Goal: Transaction & Acquisition: Subscribe to service/newsletter

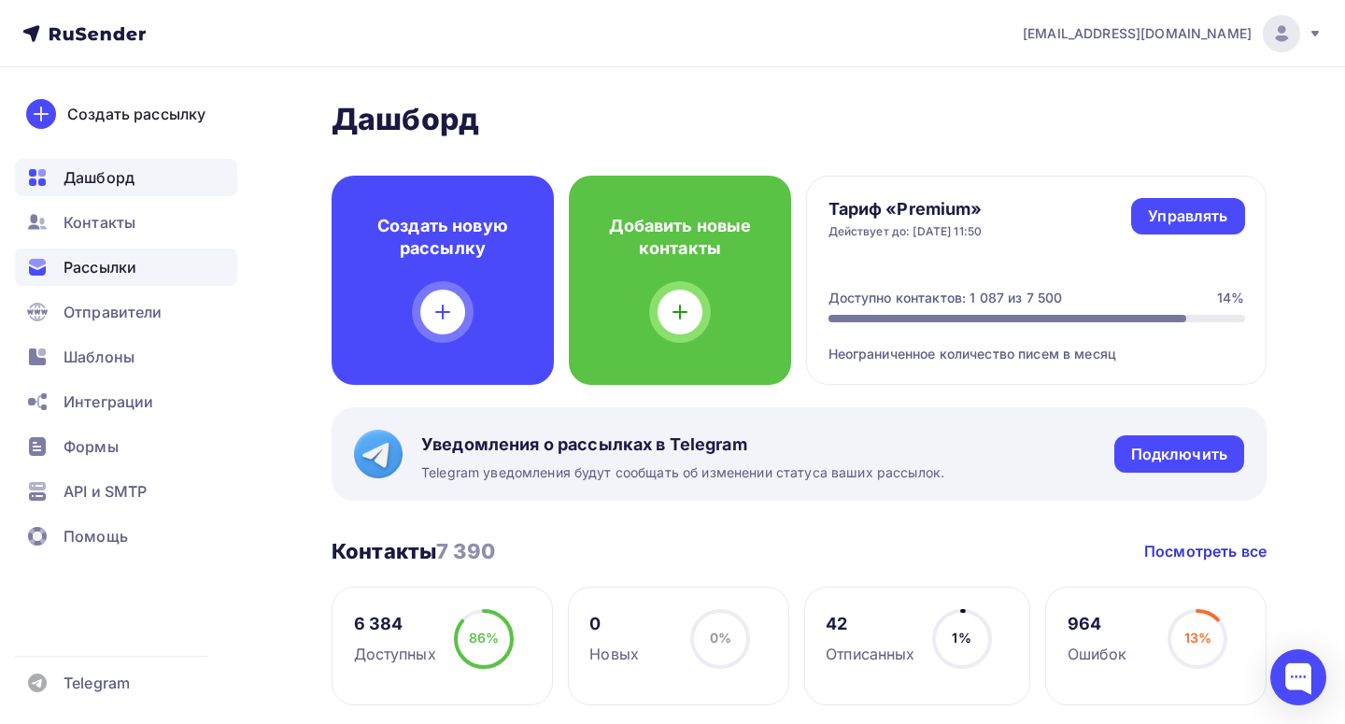
click at [137, 263] on div "Рассылки" at bounding box center [126, 266] width 222 height 37
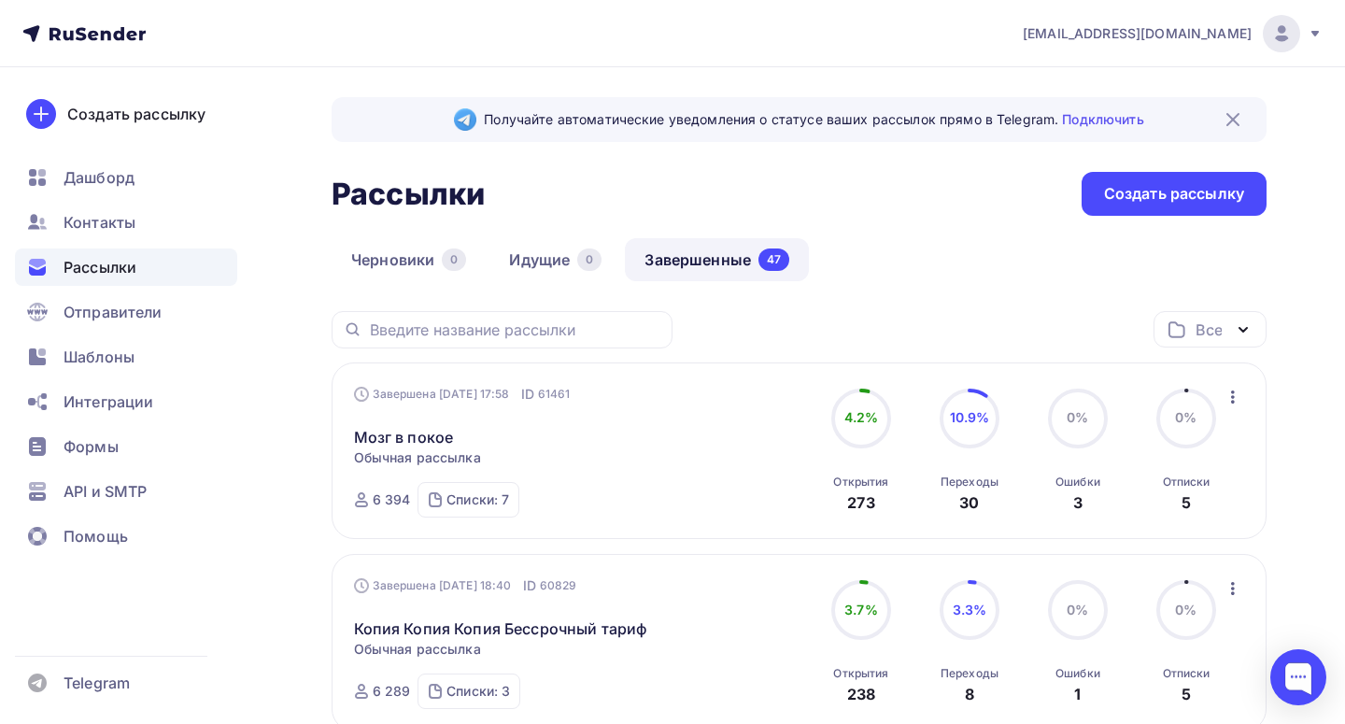
scroll to position [35, 0]
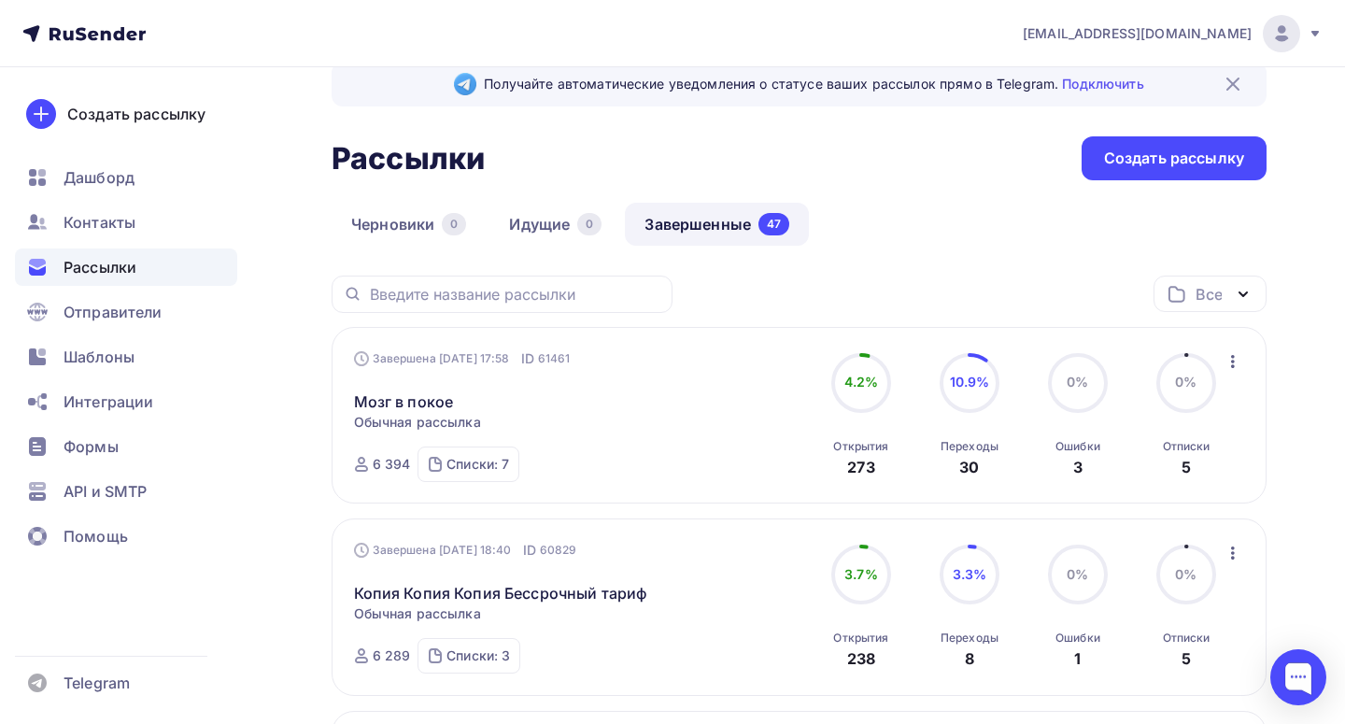
click at [1233, 361] on icon "button" at bounding box center [1233, 361] width 4 height 13
click at [1155, 486] on div "Копировать в новую" at bounding box center [1147, 485] width 191 height 22
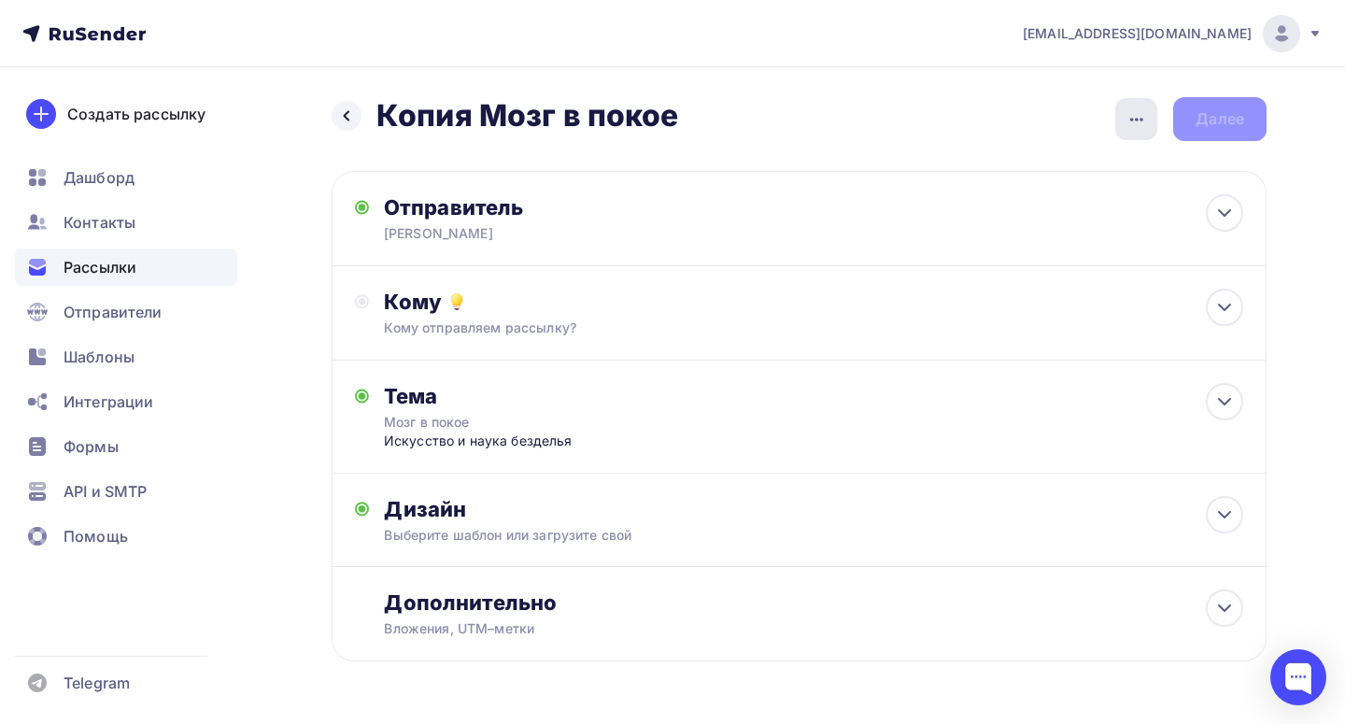
click at [1139, 112] on icon "button" at bounding box center [1136, 119] width 22 height 22
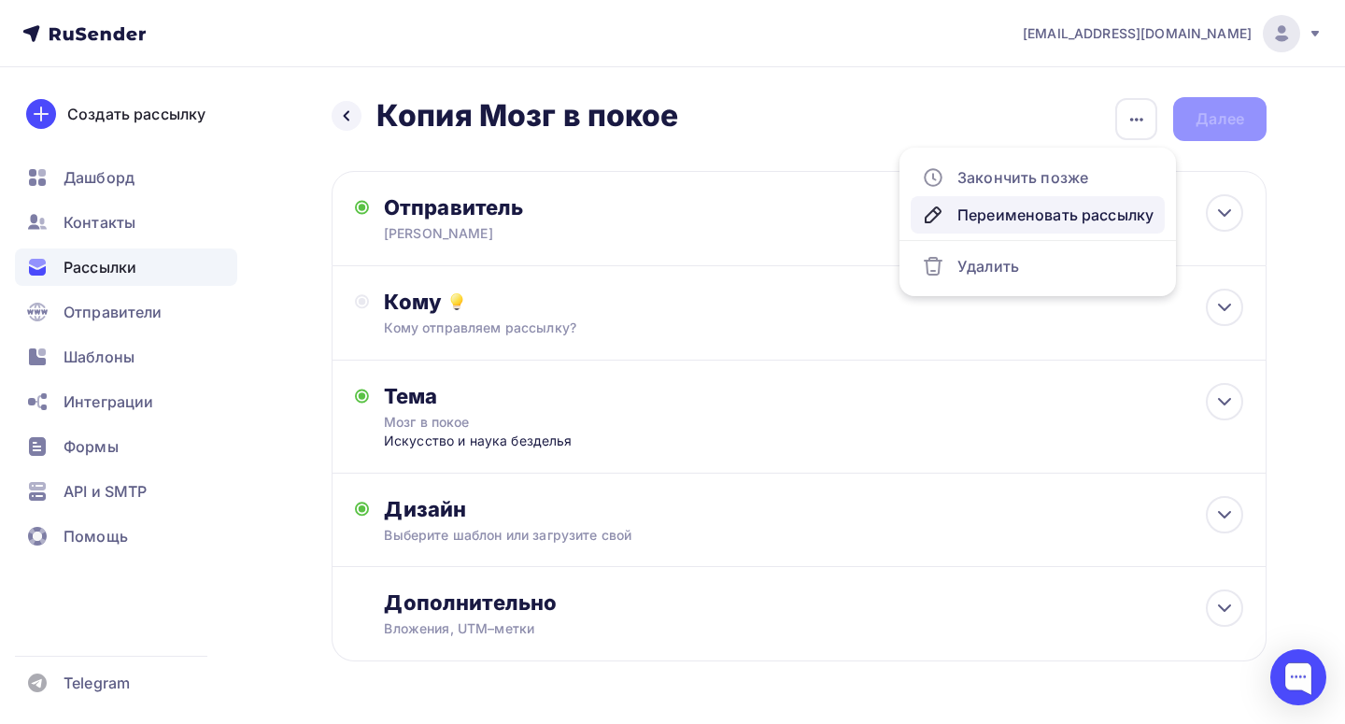
click at [1030, 221] on div "Переименовать рассылку" at bounding box center [1038, 215] width 232 height 22
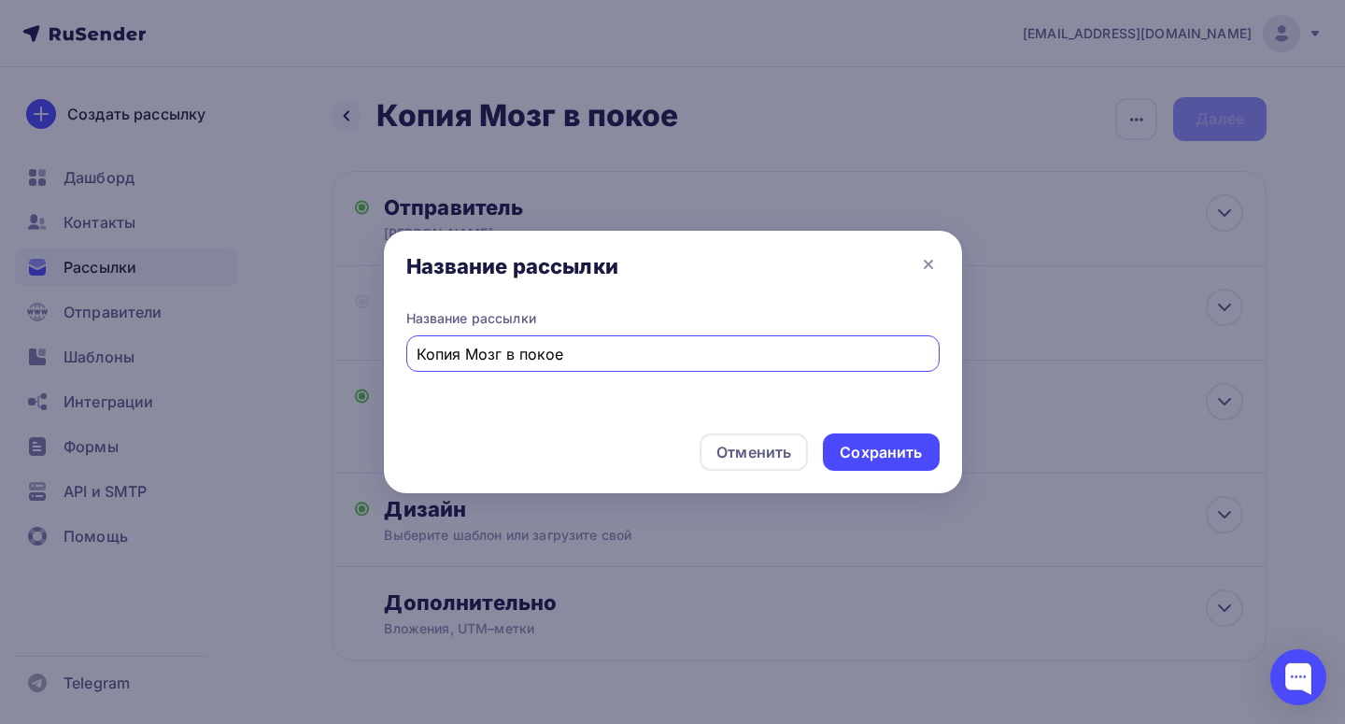
click at [556, 348] on input "Копия Мозг в покое" at bounding box center [673, 354] width 512 height 22
paste input "ледующий разговор"
type input "Следующий разговор"
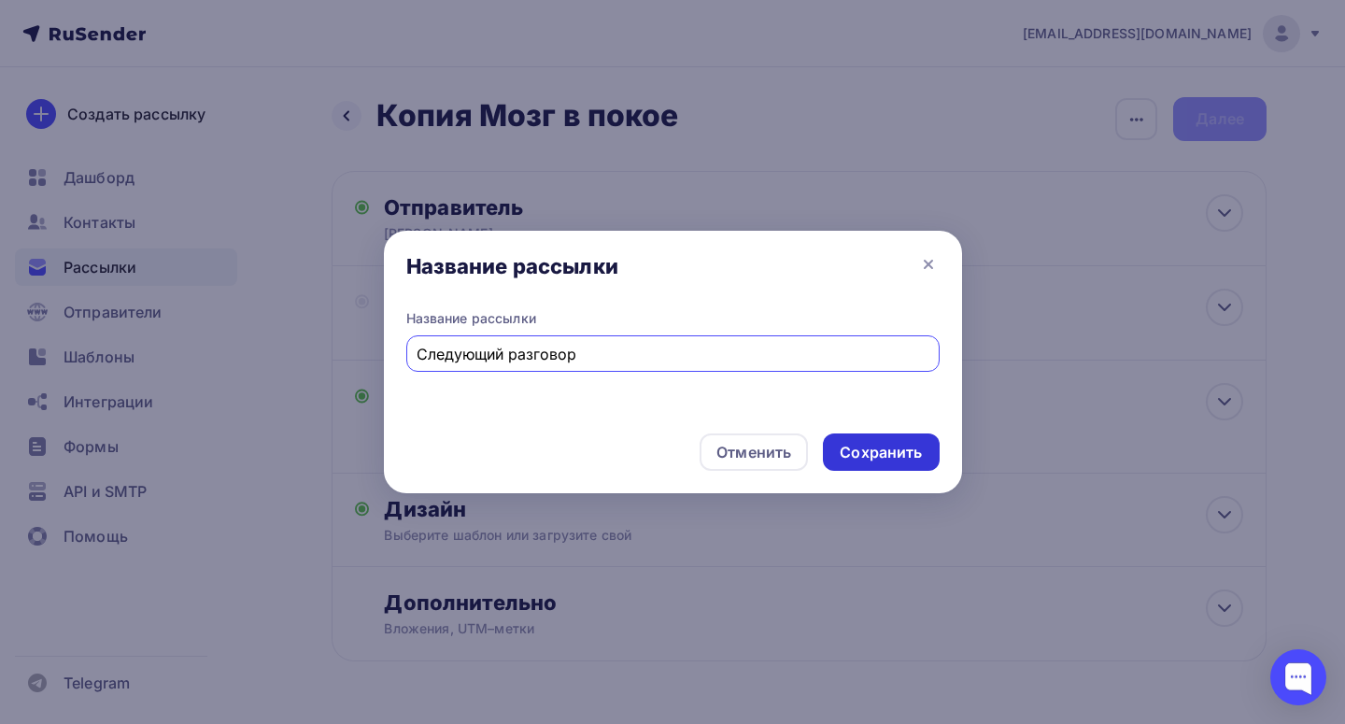
click at [887, 437] on div "Сохранить" at bounding box center [881, 451] width 116 height 37
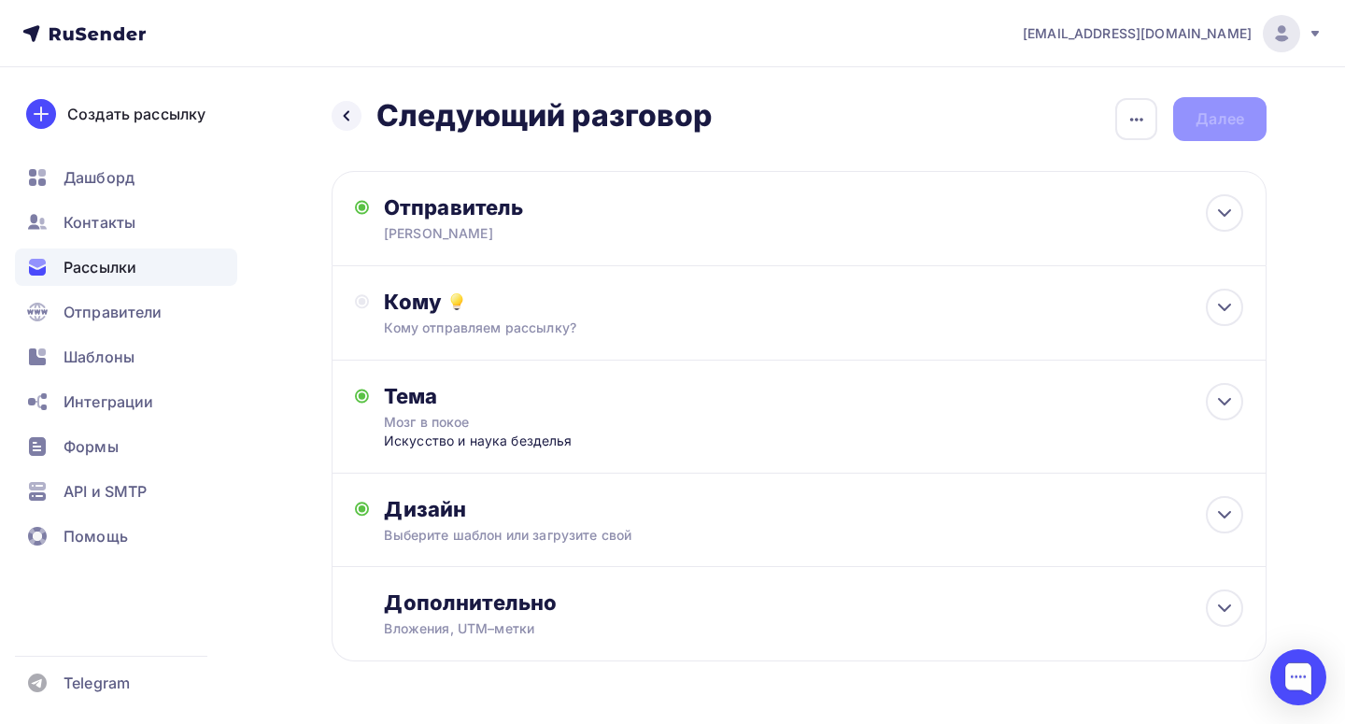
click at [566, 332] on div "Кому отправляем рассылку?" at bounding box center [770, 327] width 773 height 19
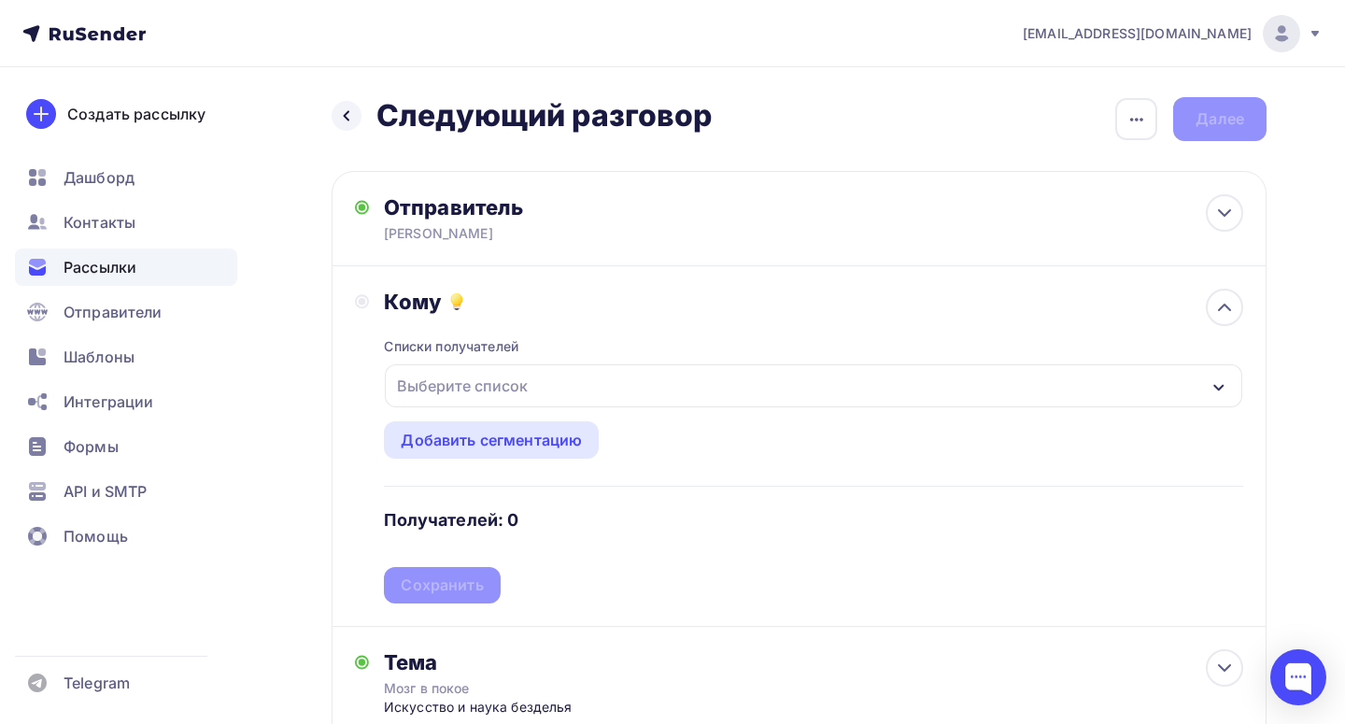
click at [473, 390] on div "Выберите список" at bounding box center [462, 386] width 146 height 34
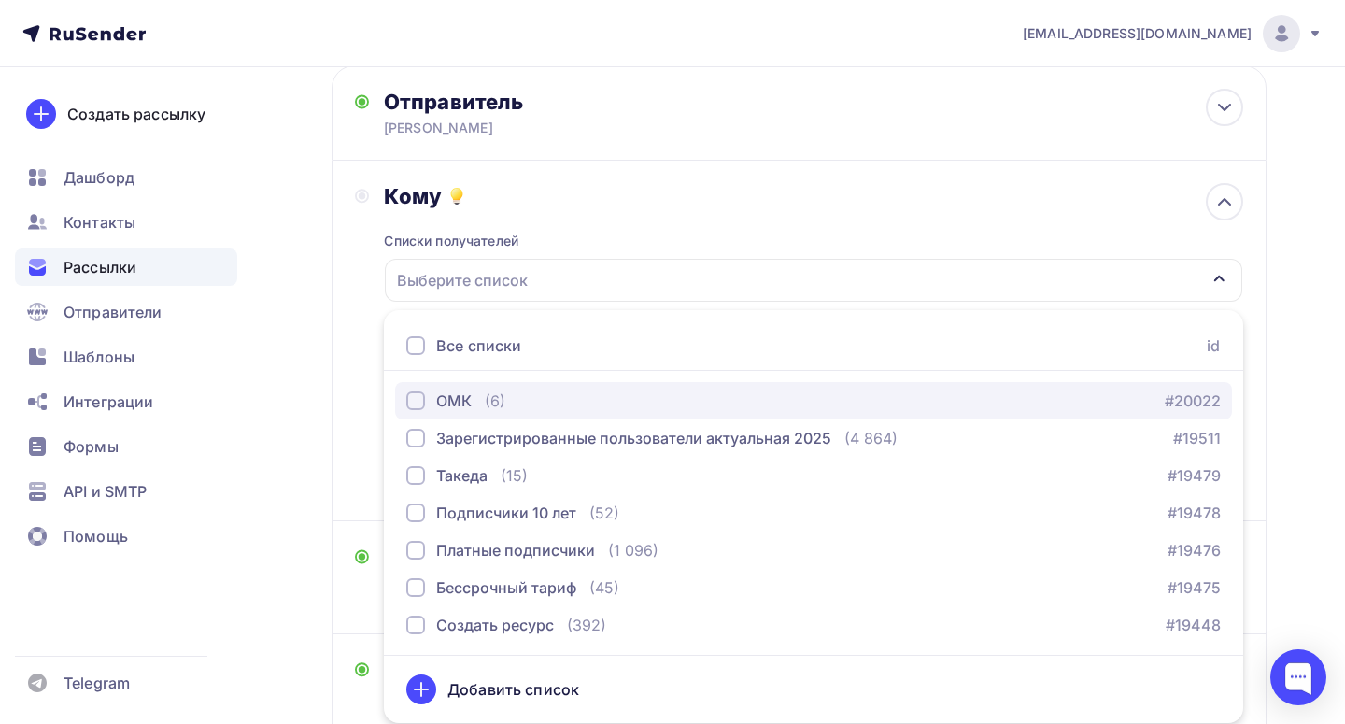
click at [458, 397] on div "ОМК" at bounding box center [453, 400] width 35 height 22
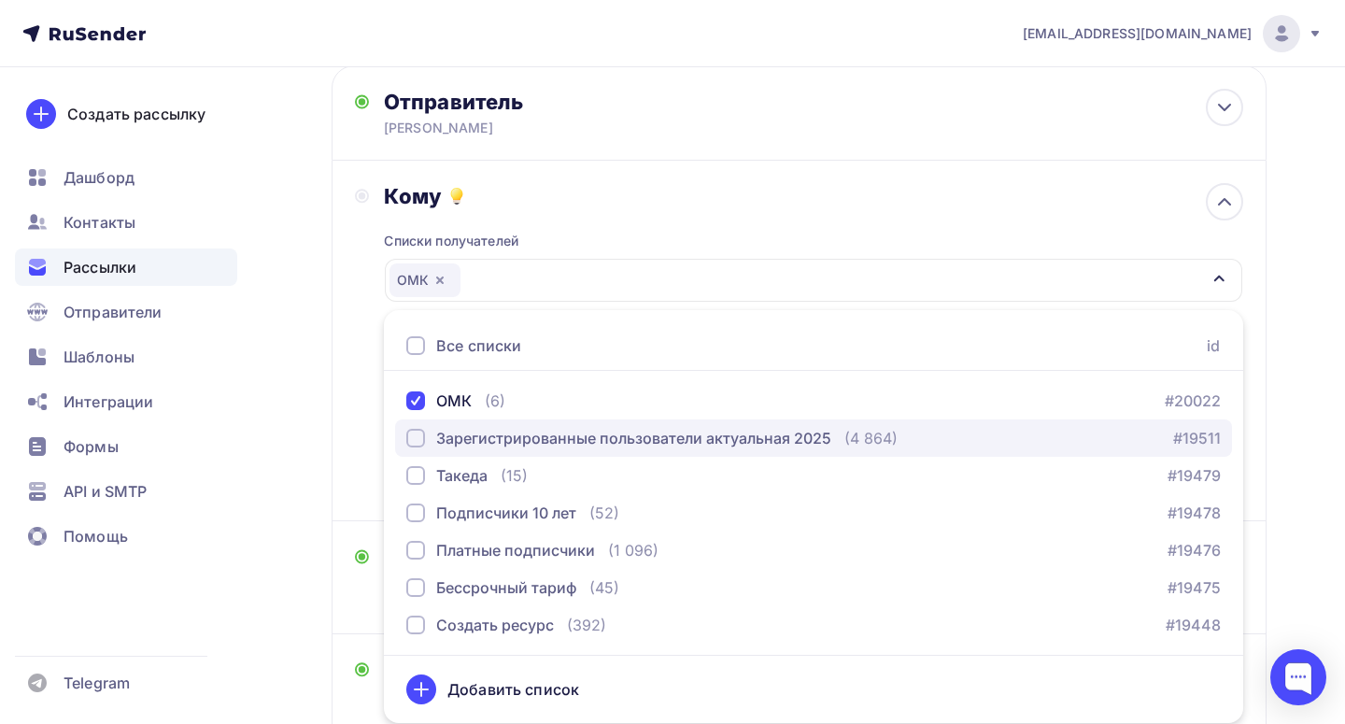
click at [466, 435] on div "Зарегистрированные пользователи актуальная 2025" at bounding box center [633, 438] width 395 height 22
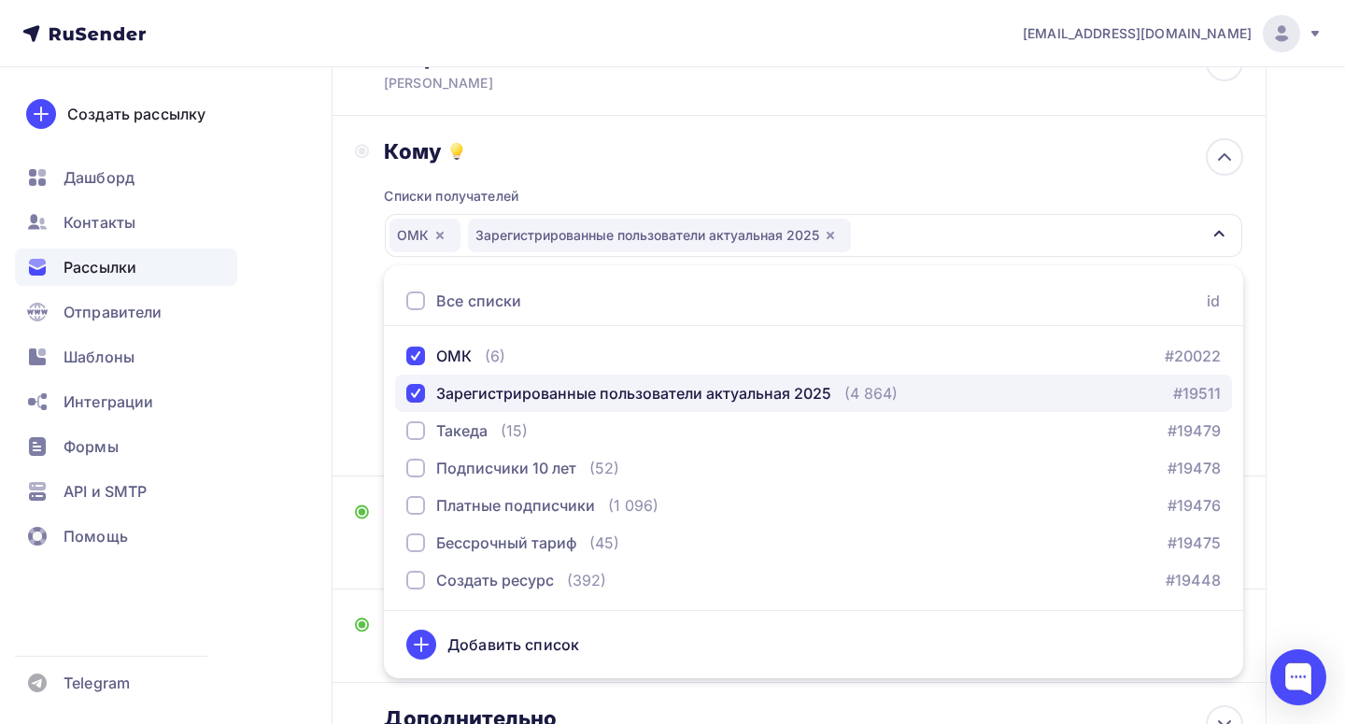
scroll to position [151, 0]
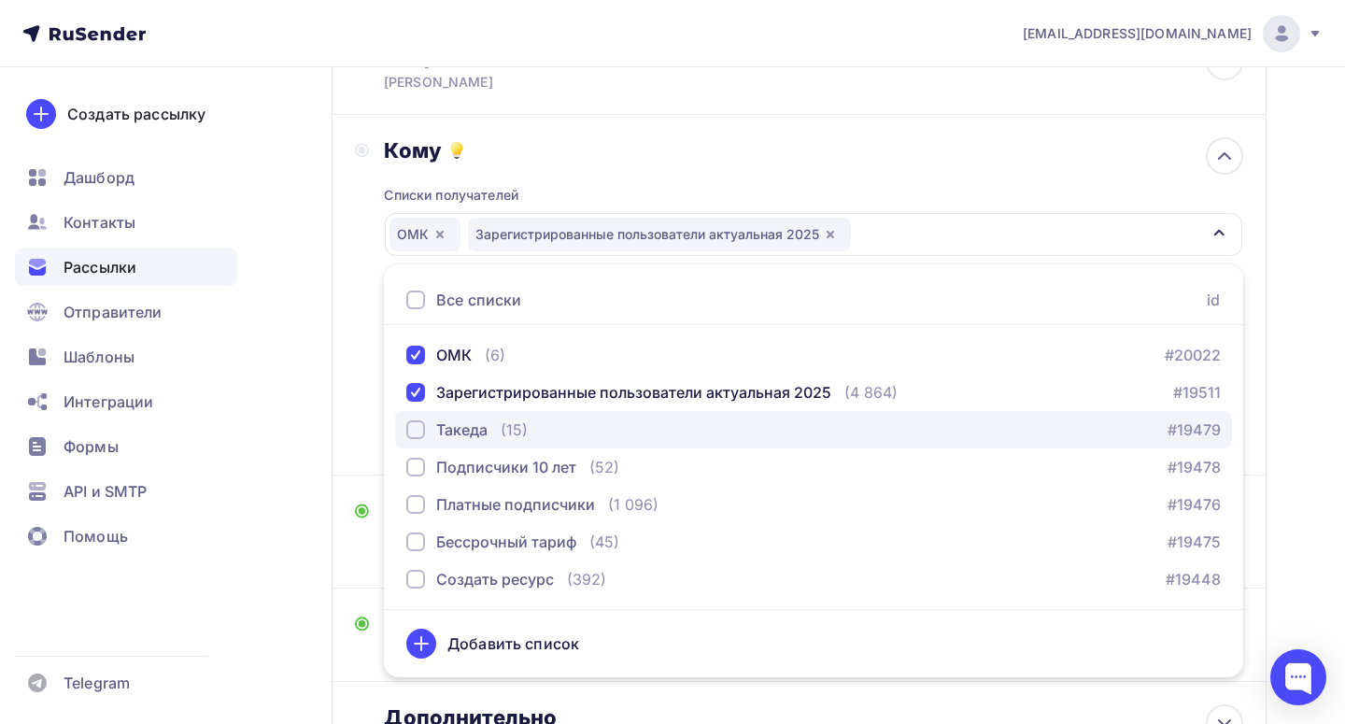
click at [463, 445] on button "Такеда (15) #19479" at bounding box center [813, 429] width 837 height 37
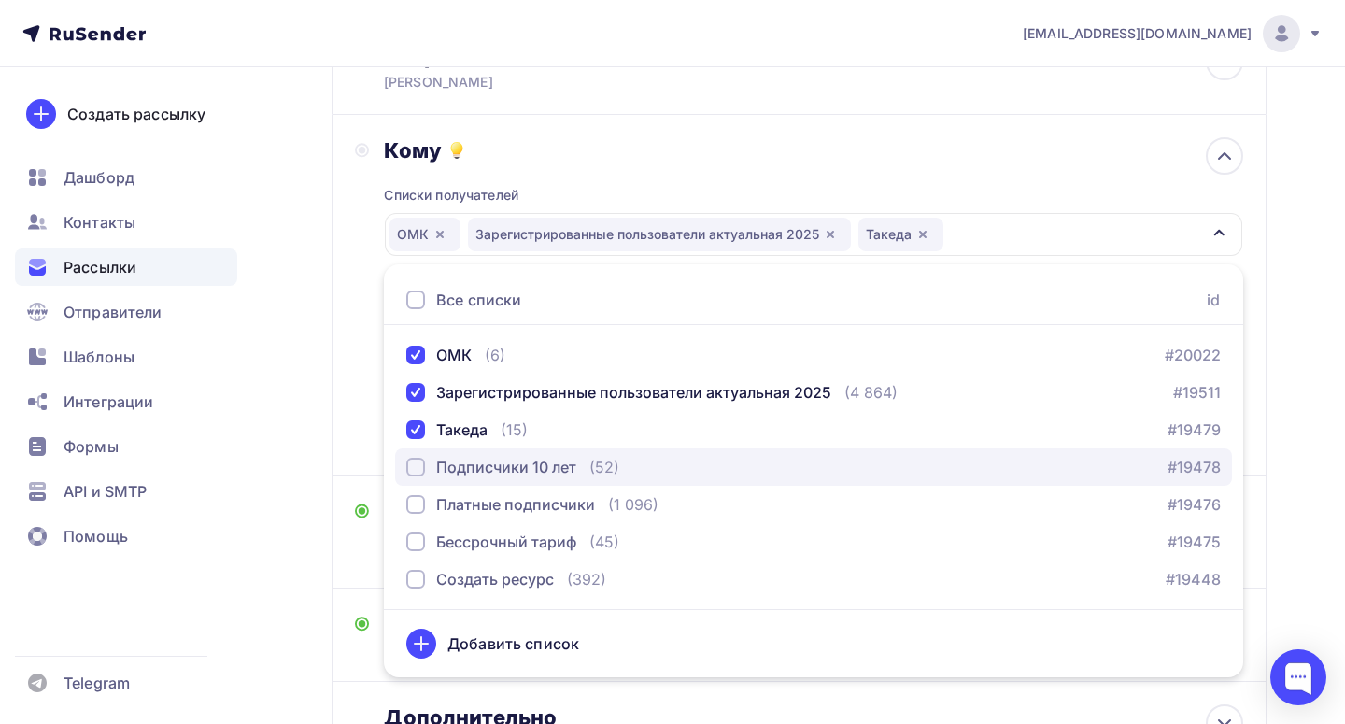
click at [463, 469] on div "Подписчики 10 лет" at bounding box center [506, 467] width 140 height 22
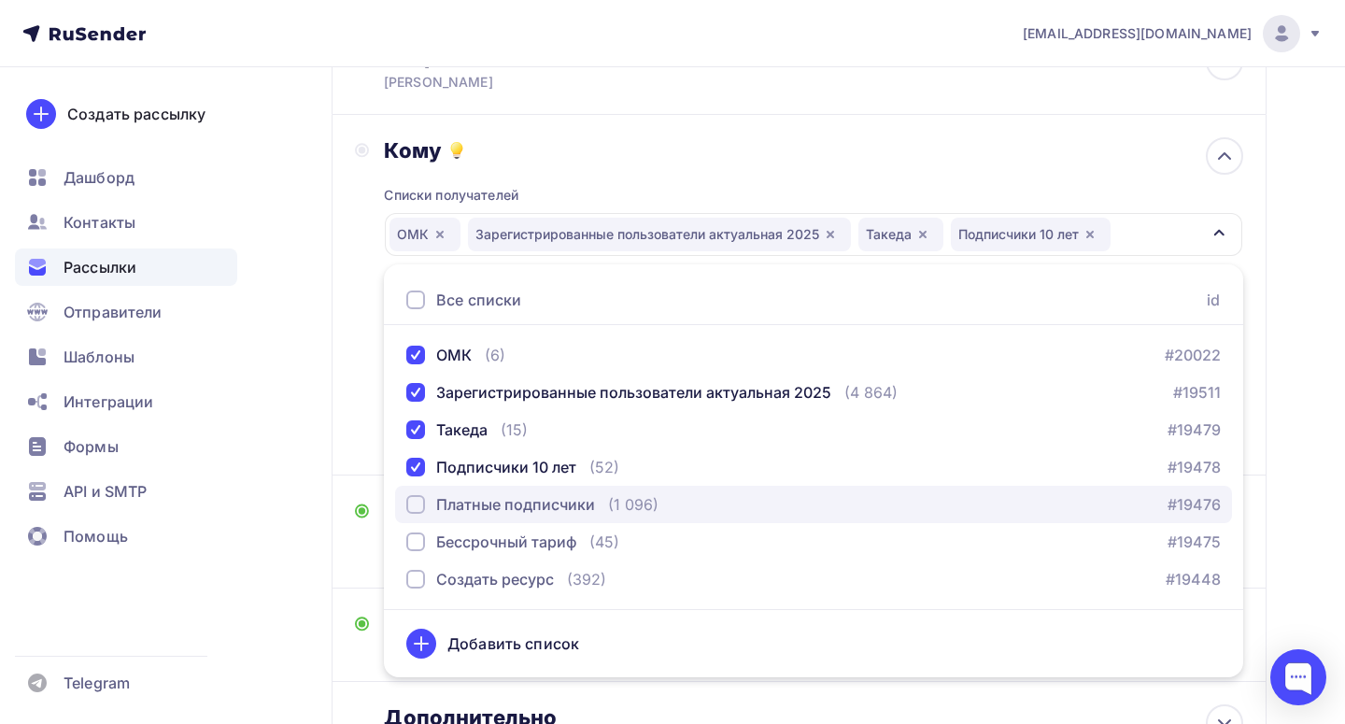
click at [467, 498] on div "Платные подписчики" at bounding box center [515, 504] width 159 height 22
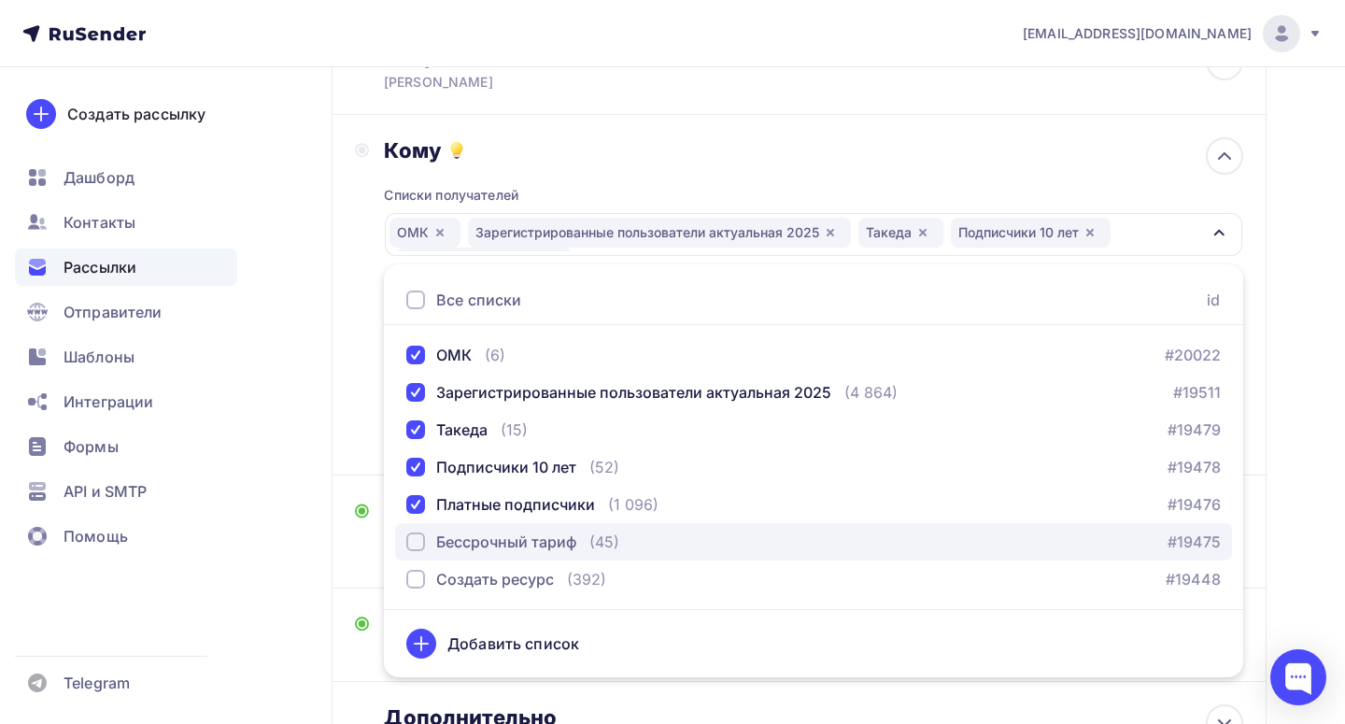
click at [472, 535] on div "Бессрочный тариф" at bounding box center [506, 541] width 140 height 22
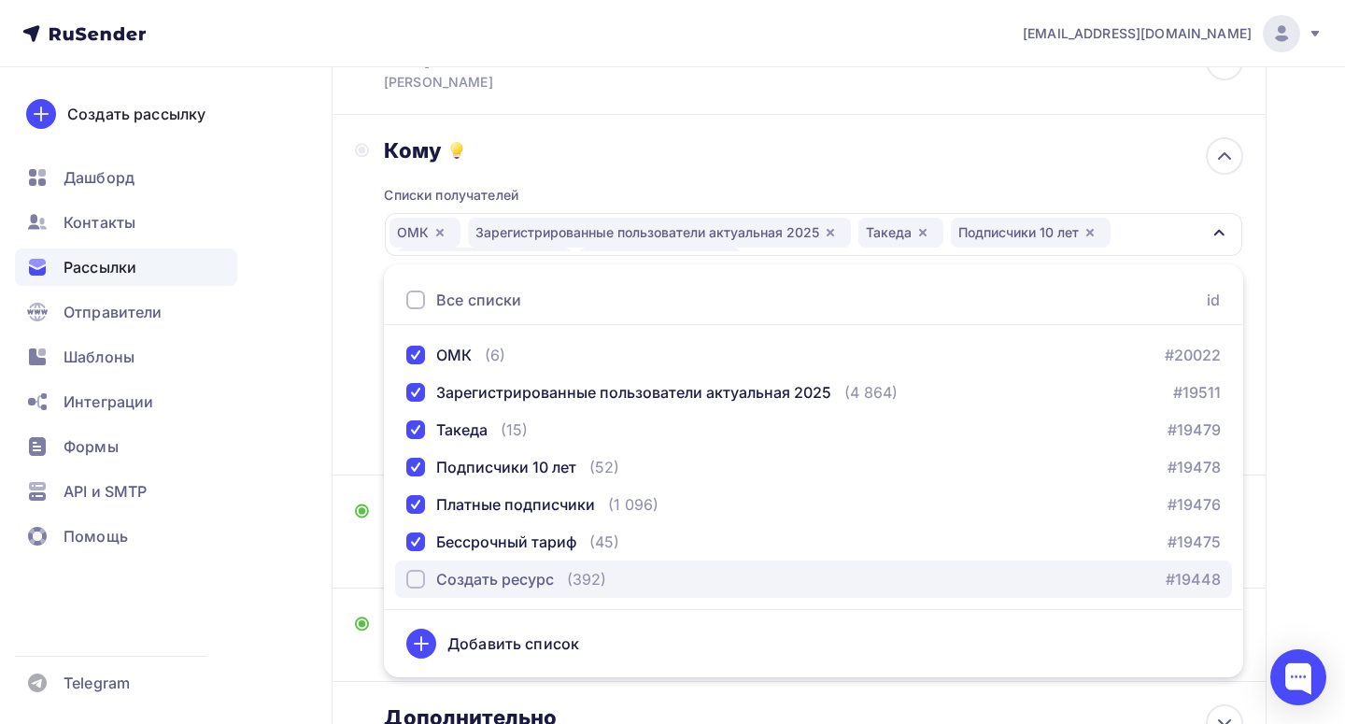
click at [474, 575] on div "Создать ресурс" at bounding box center [495, 579] width 118 height 22
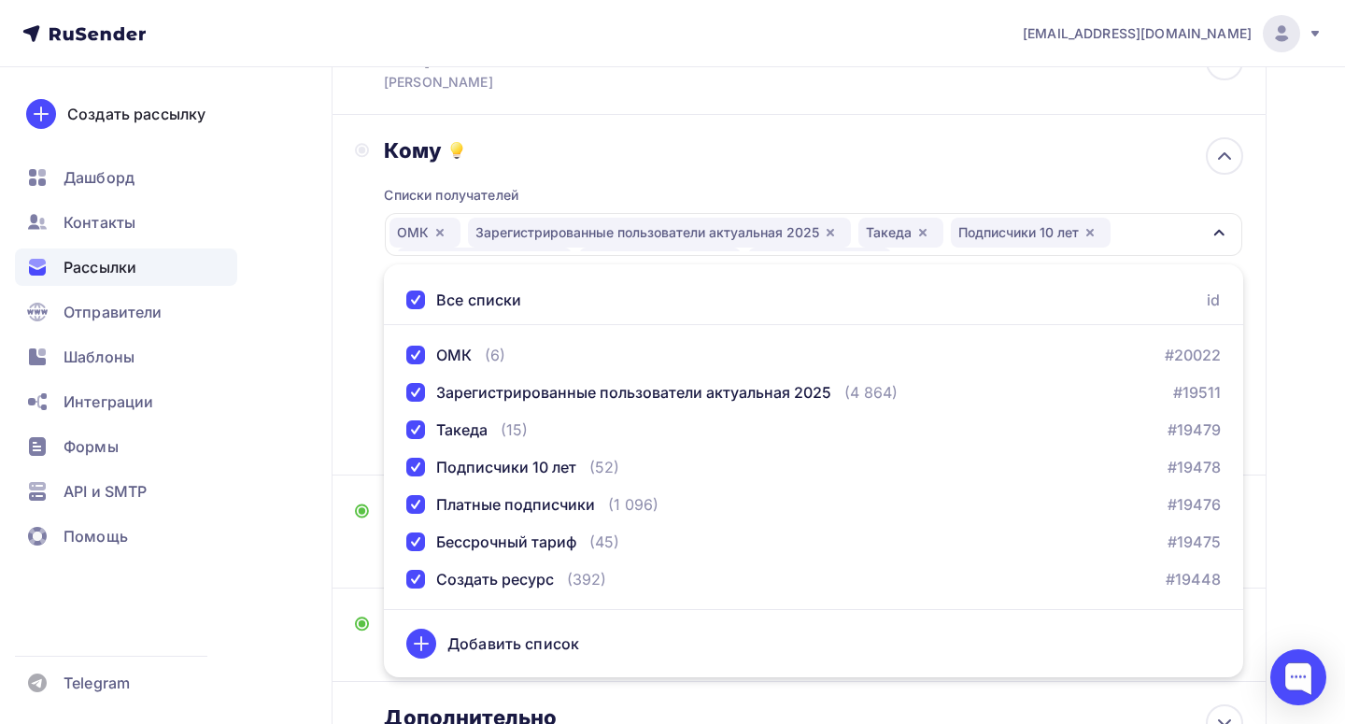
click at [363, 559] on div "Тема Мозг в покое Искусство и наука безделья Тема * Мозг в покое Рекомендуем ис…" at bounding box center [554, 531] width 398 height 67
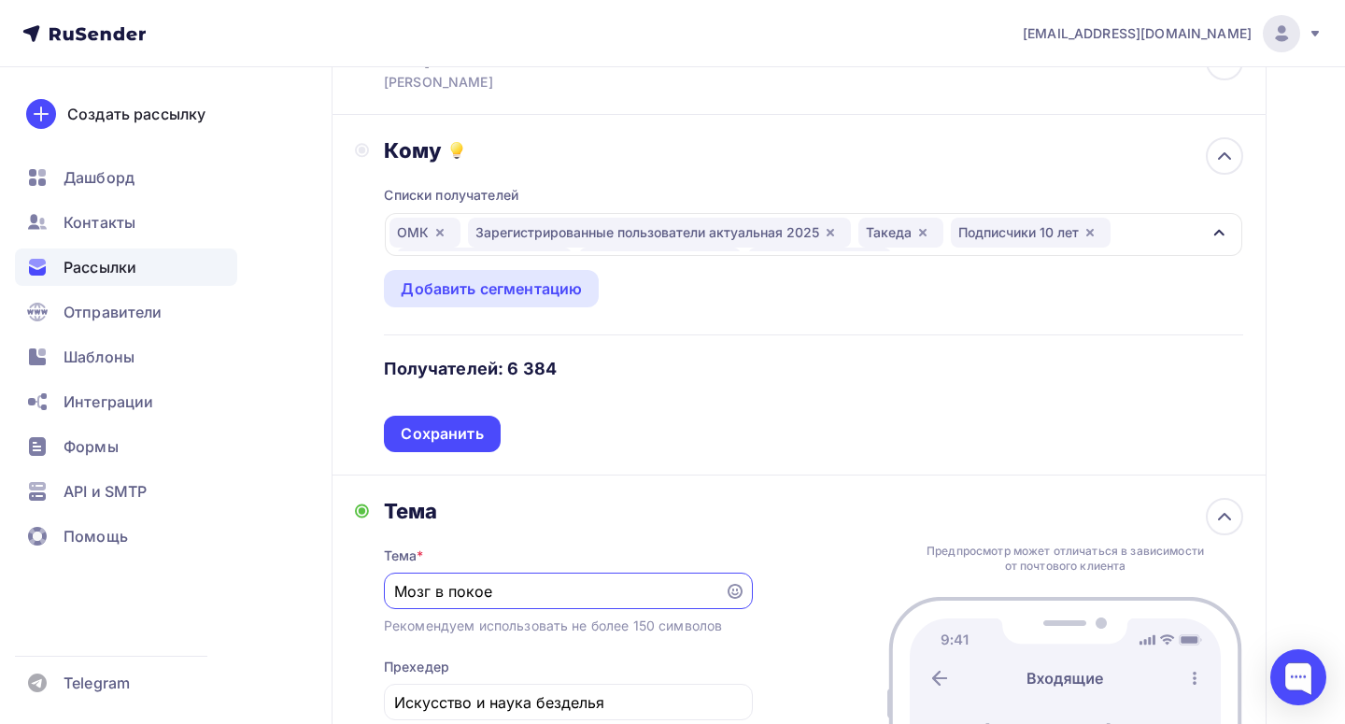
scroll to position [0, 0]
click at [439, 433] on div "Сохранить" at bounding box center [442, 433] width 82 height 21
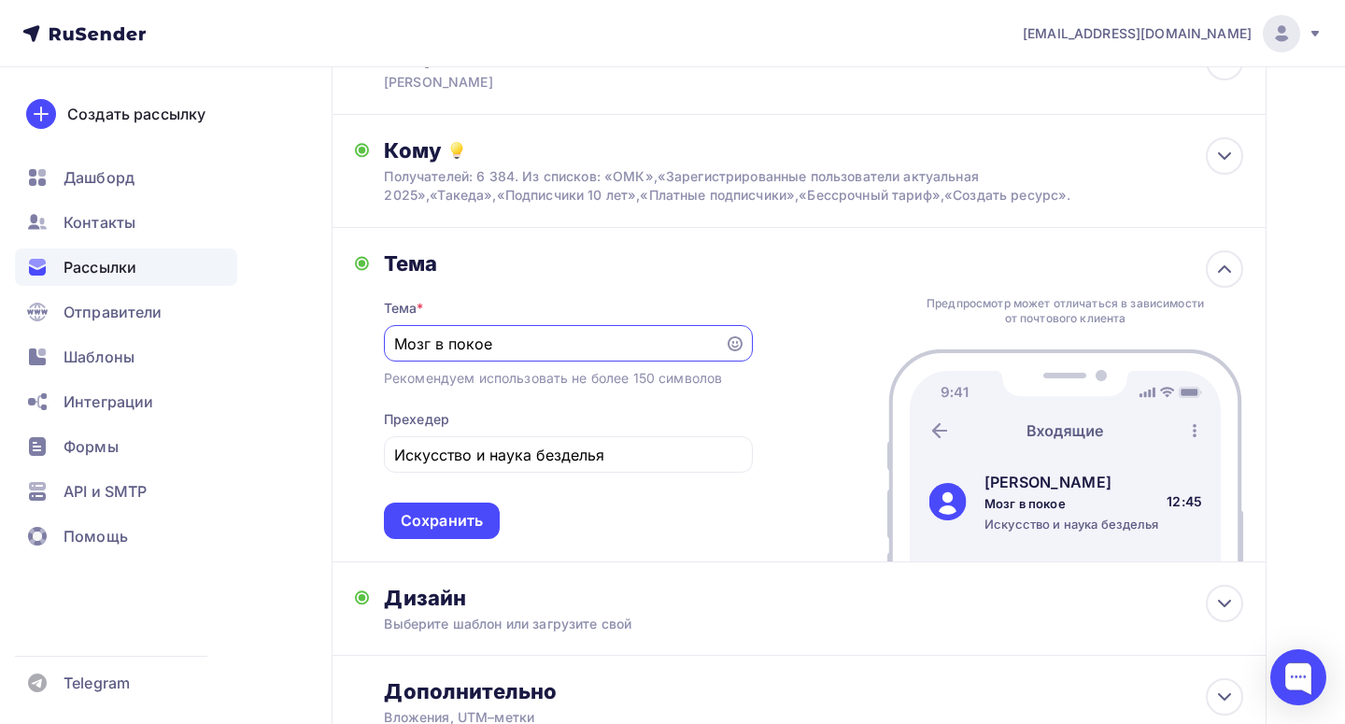
click at [503, 350] on input "Мозг в покое" at bounding box center [553, 343] width 319 height 22
paste input "ледующий разговор"
type input "Следующий разговор"
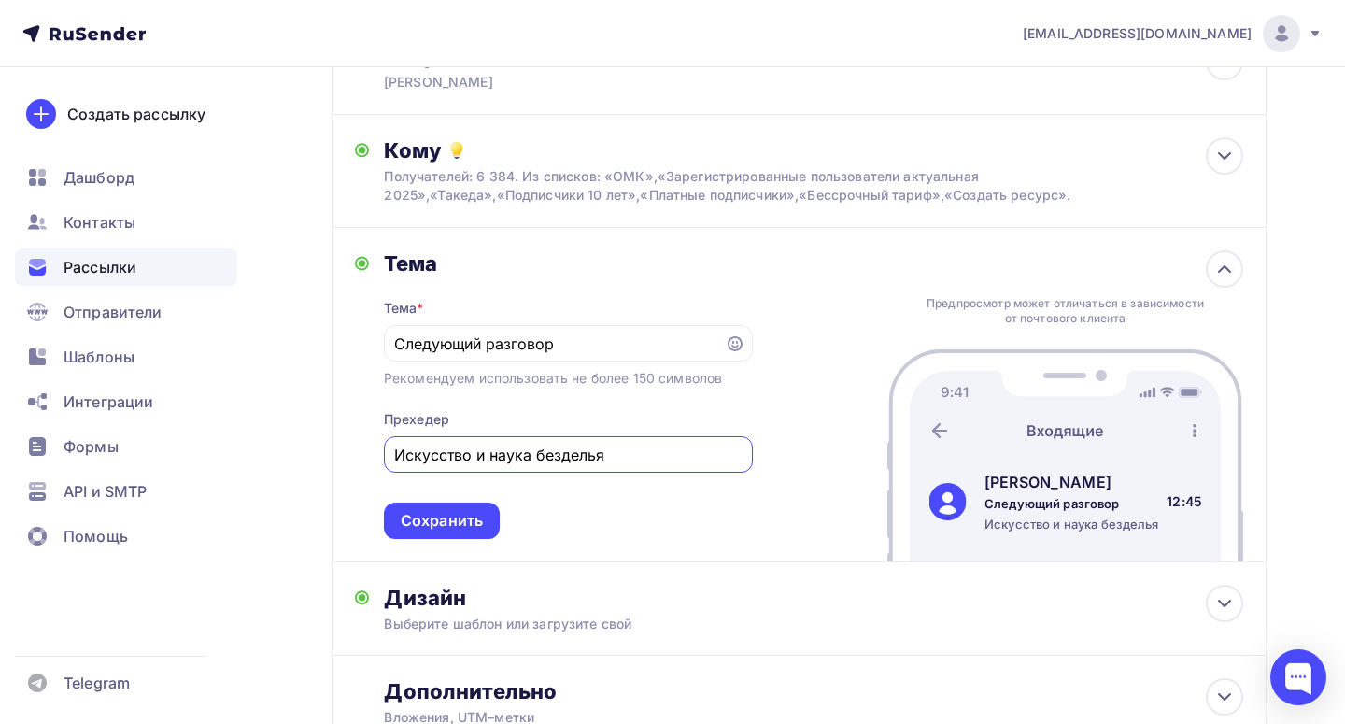
click at [500, 448] on input "Искусство и наука безделья" at bounding box center [567, 455] width 347 height 22
paste input "ак управлять тоном, словами и структурой диалога"
drag, startPoint x: 429, startPoint y: 458, endPoint x: 340, endPoint y: 457, distance: 88.7
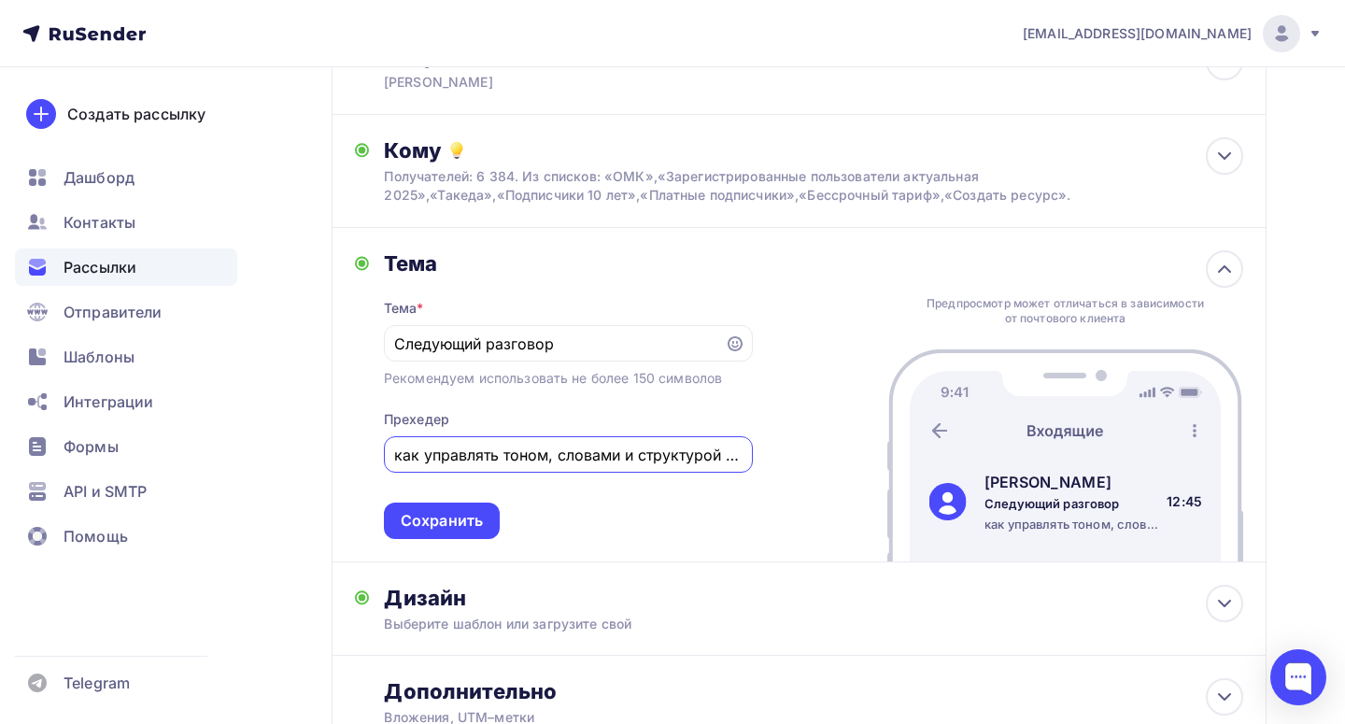
click at [339, 457] on div "[PERSON_NAME] * Следующий разговор Рекомендуем использовать не более 150 символ…" at bounding box center [799, 395] width 935 height 334
click at [419, 458] on input "как управлять тоном, словами и структурой диалога" at bounding box center [567, 455] width 347 height 22
drag, startPoint x: 403, startPoint y: 459, endPoint x: 374, endPoint y: 459, distance: 29.0
click at [375, 459] on div "[PERSON_NAME] * Следующий разговор Рекомендуем использовать не более 150 символ…" at bounding box center [554, 394] width 398 height 289
type input "Как управлять тоном, словами и структурой диалога"
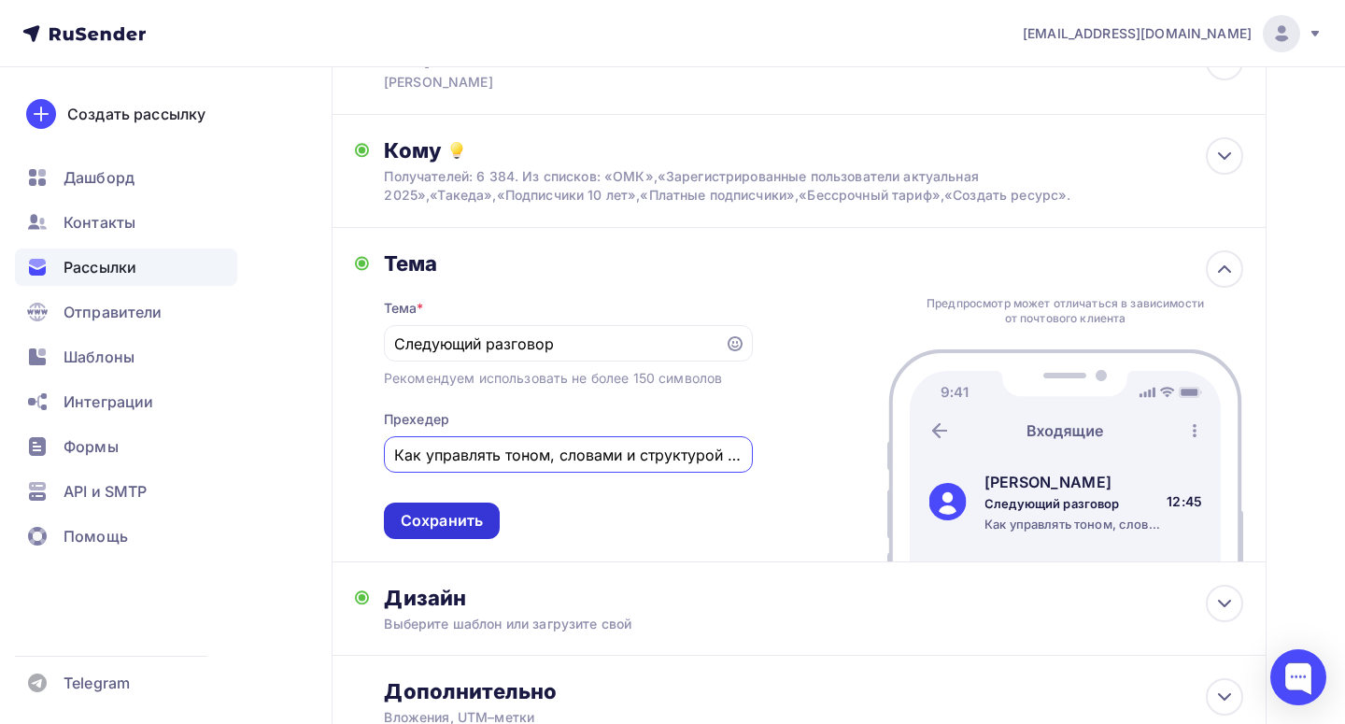
click at [407, 538] on div "Сохранить" at bounding box center [442, 520] width 116 height 36
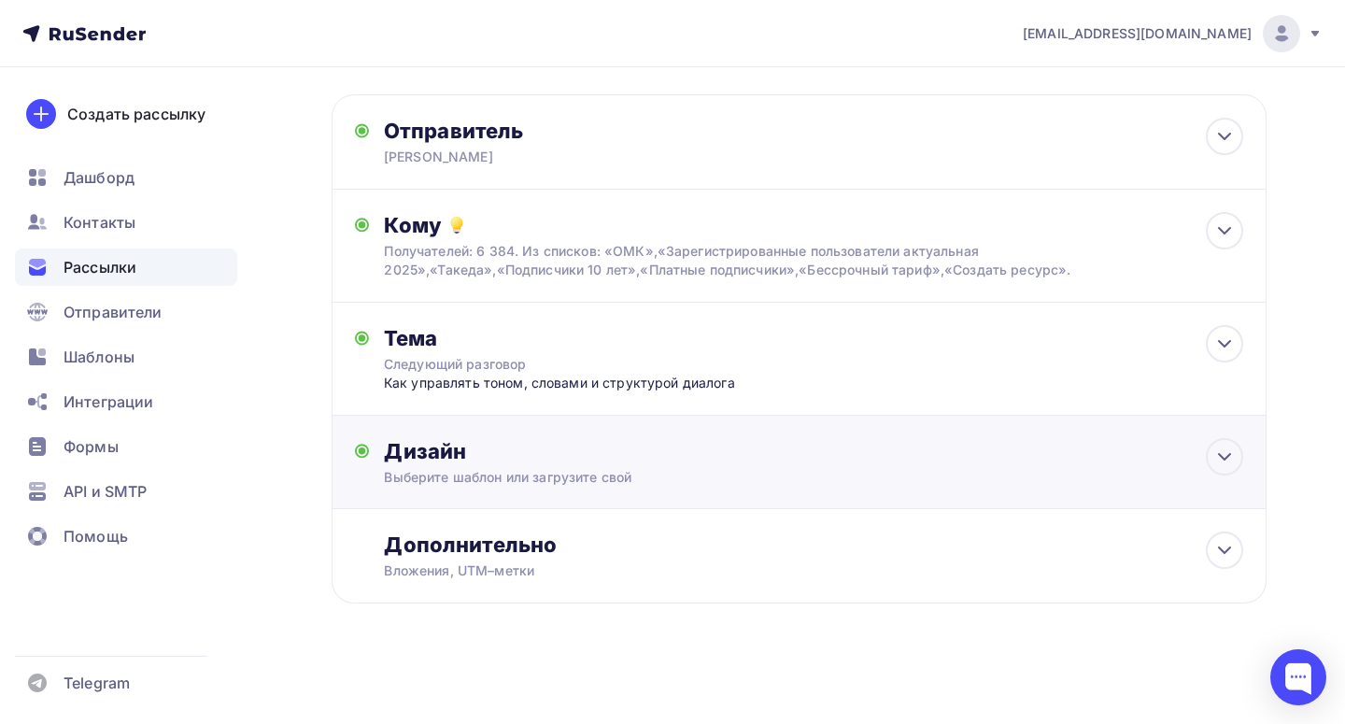
click at [569, 468] on div "Выберите шаблон или загрузите свой" at bounding box center [770, 477] width 773 height 19
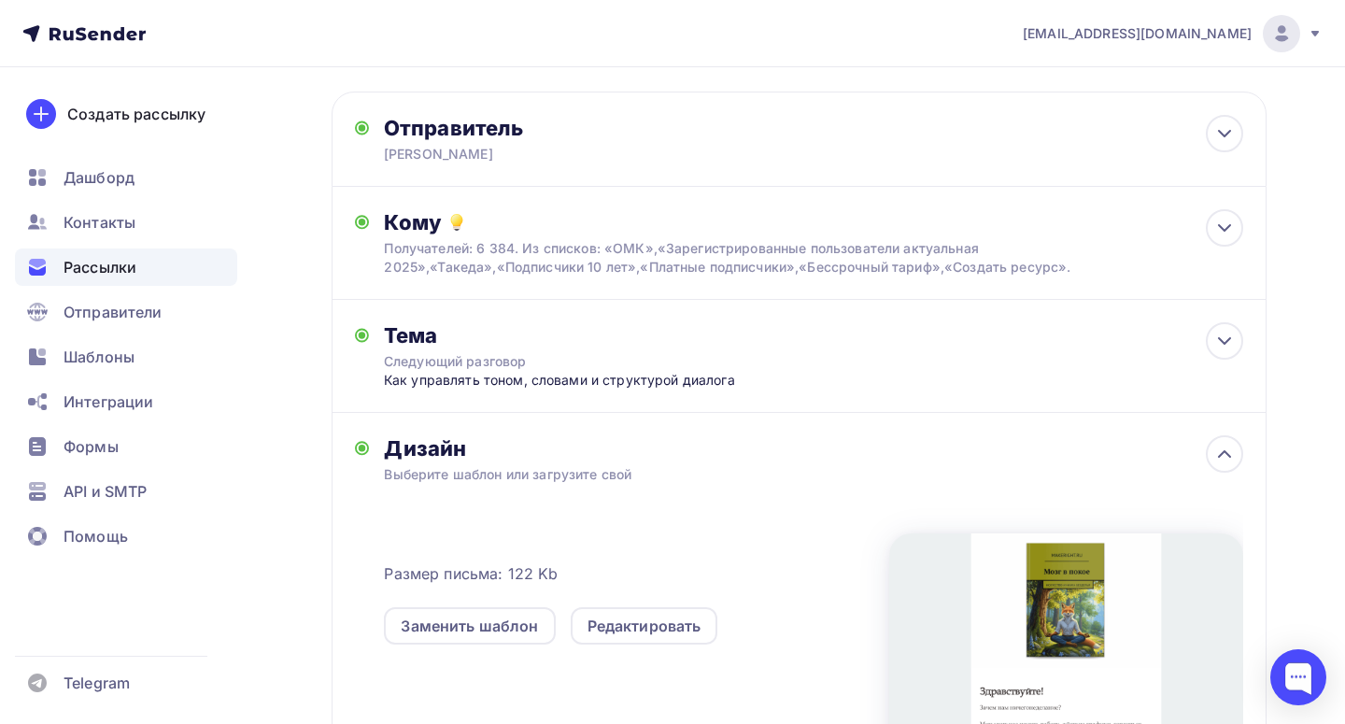
scroll to position [151, 0]
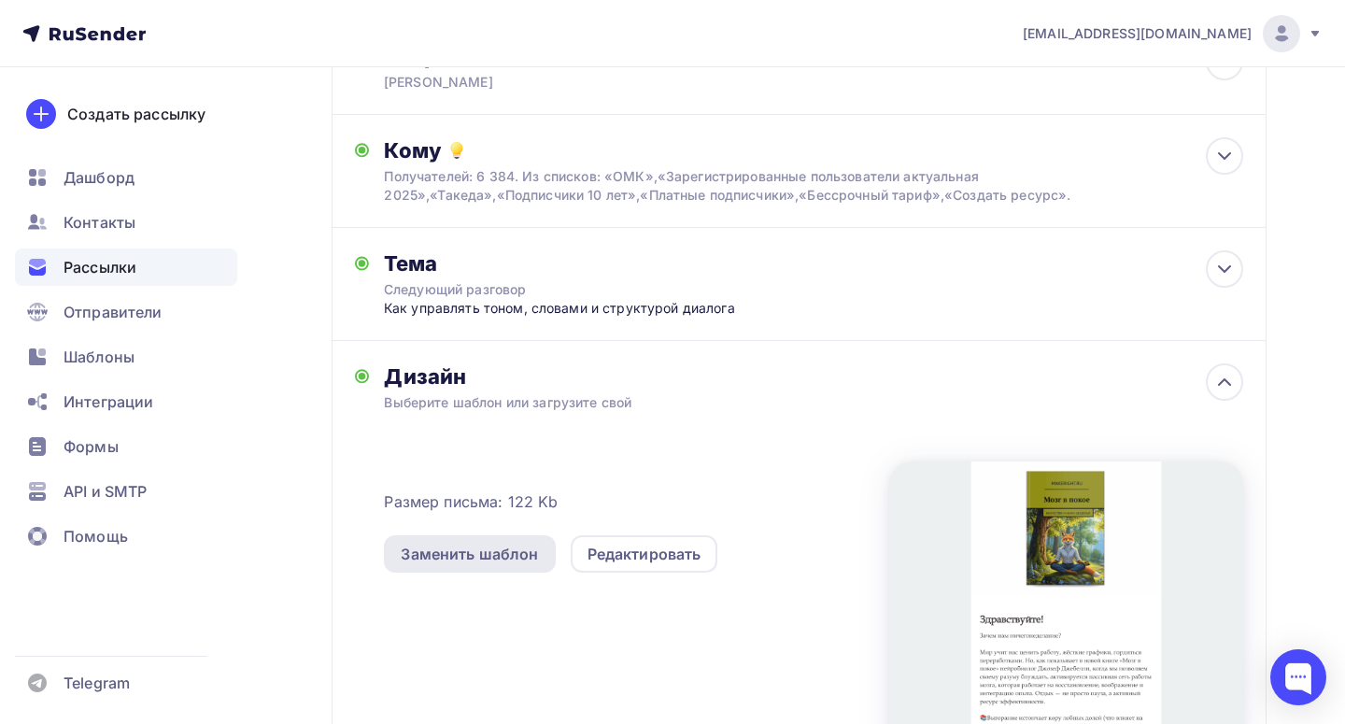
click at [491, 549] on div "Заменить шаблон" at bounding box center [469, 554] width 137 height 22
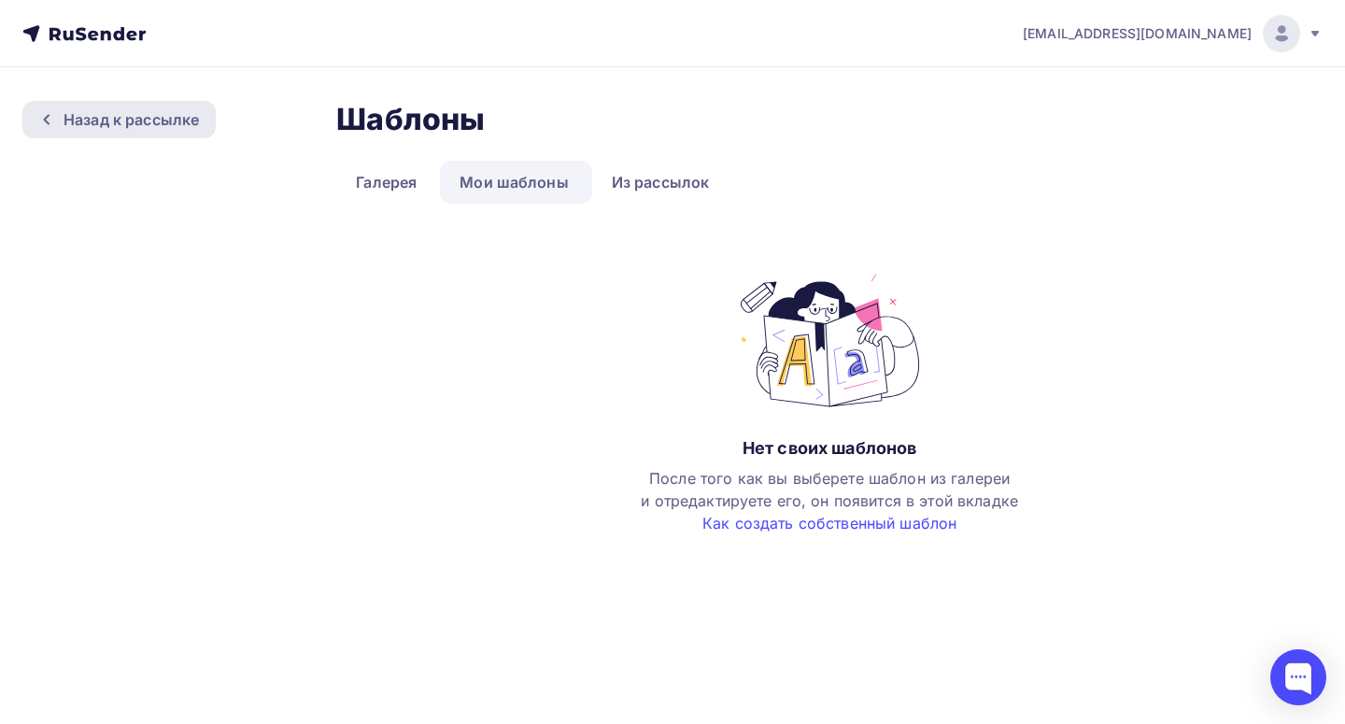
click at [157, 130] on div "Назад к рассылке" at bounding box center [131, 119] width 135 height 22
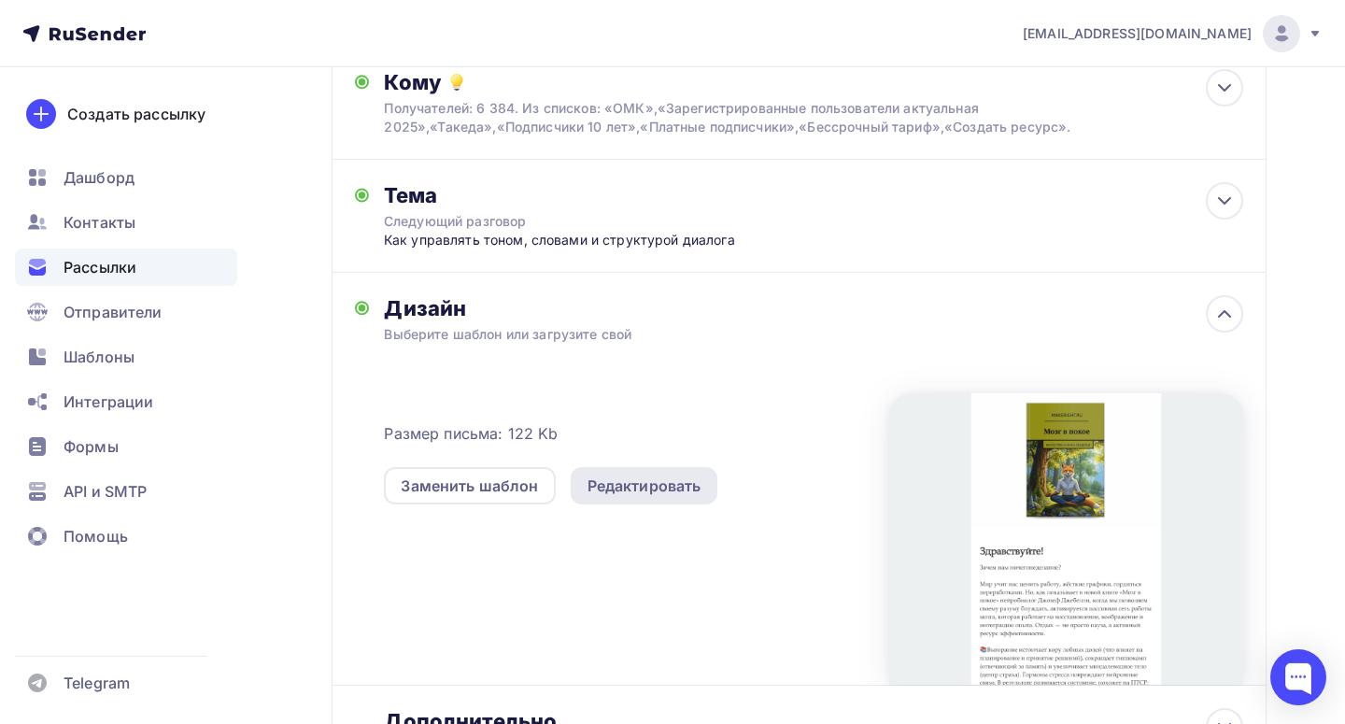
scroll to position [237, 0]
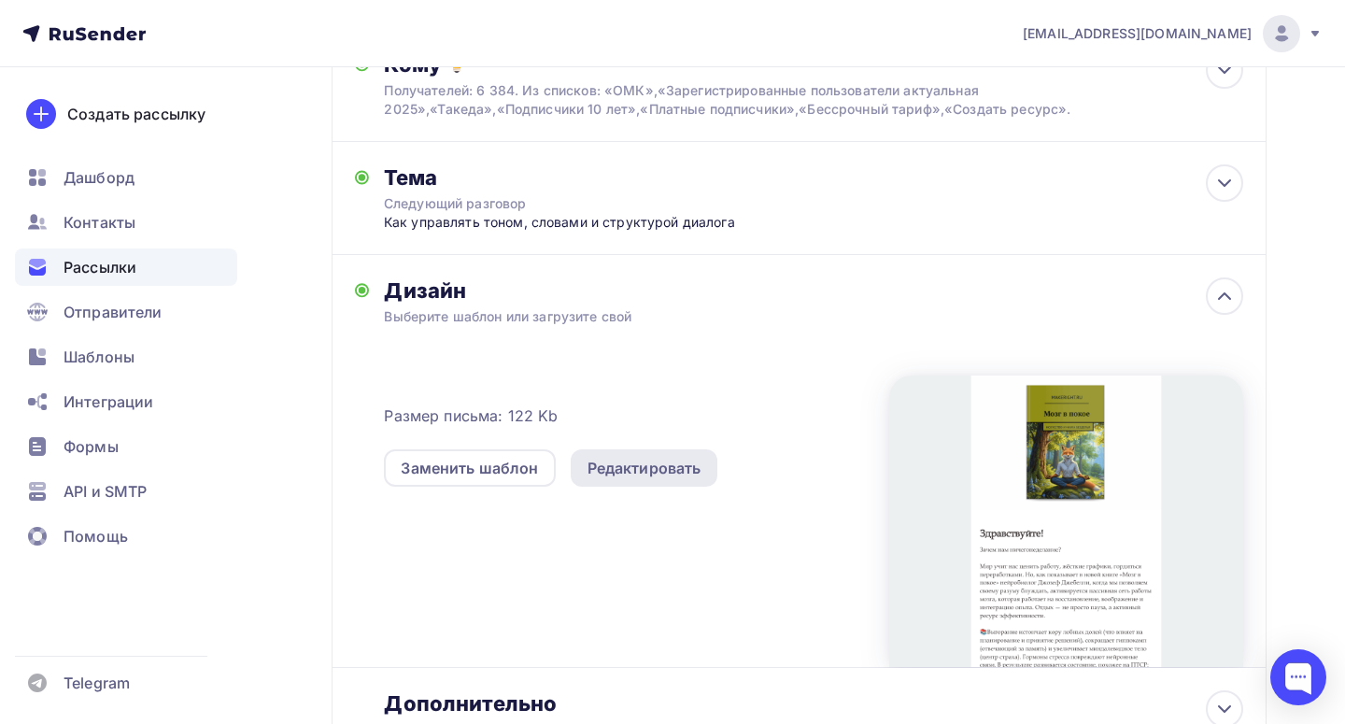
click at [654, 474] on div "Редактировать" at bounding box center [644, 468] width 114 height 22
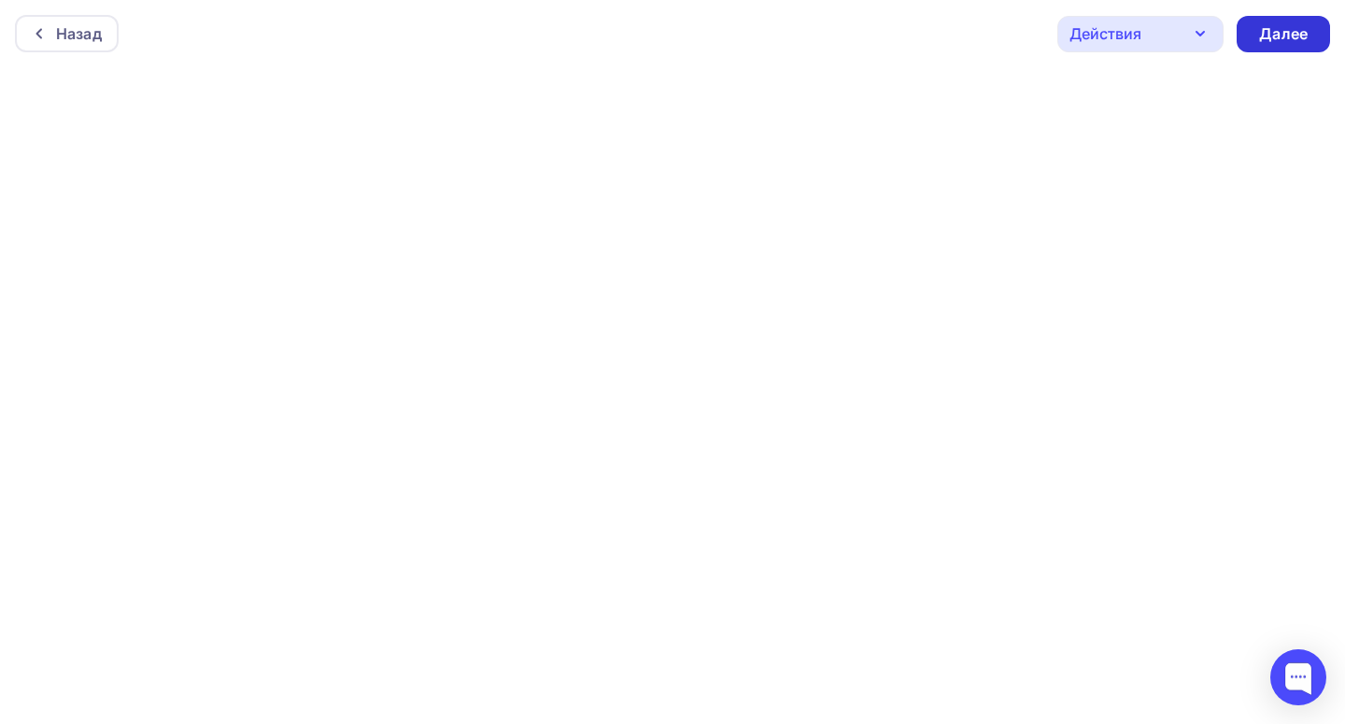
click at [1255, 34] on div "Далее" at bounding box center [1283, 34] width 93 height 36
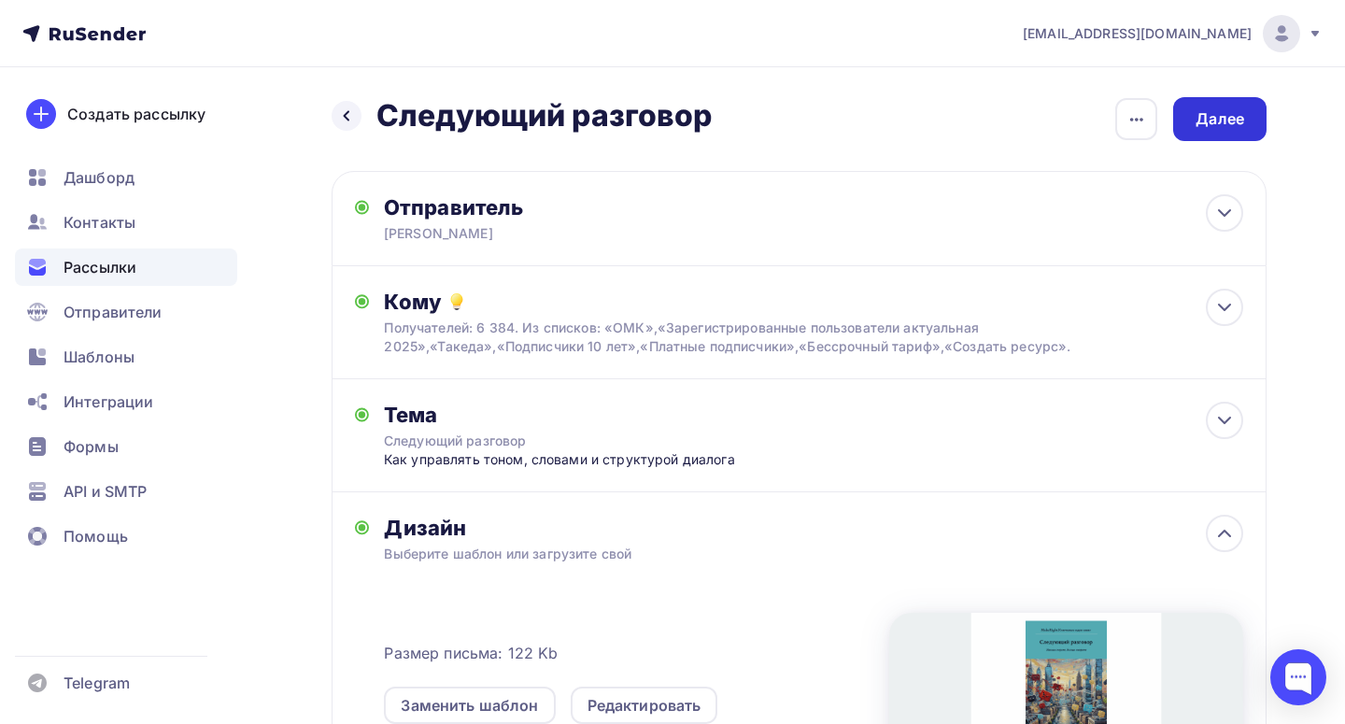
click at [1220, 122] on div "Далее" at bounding box center [1219, 118] width 49 height 21
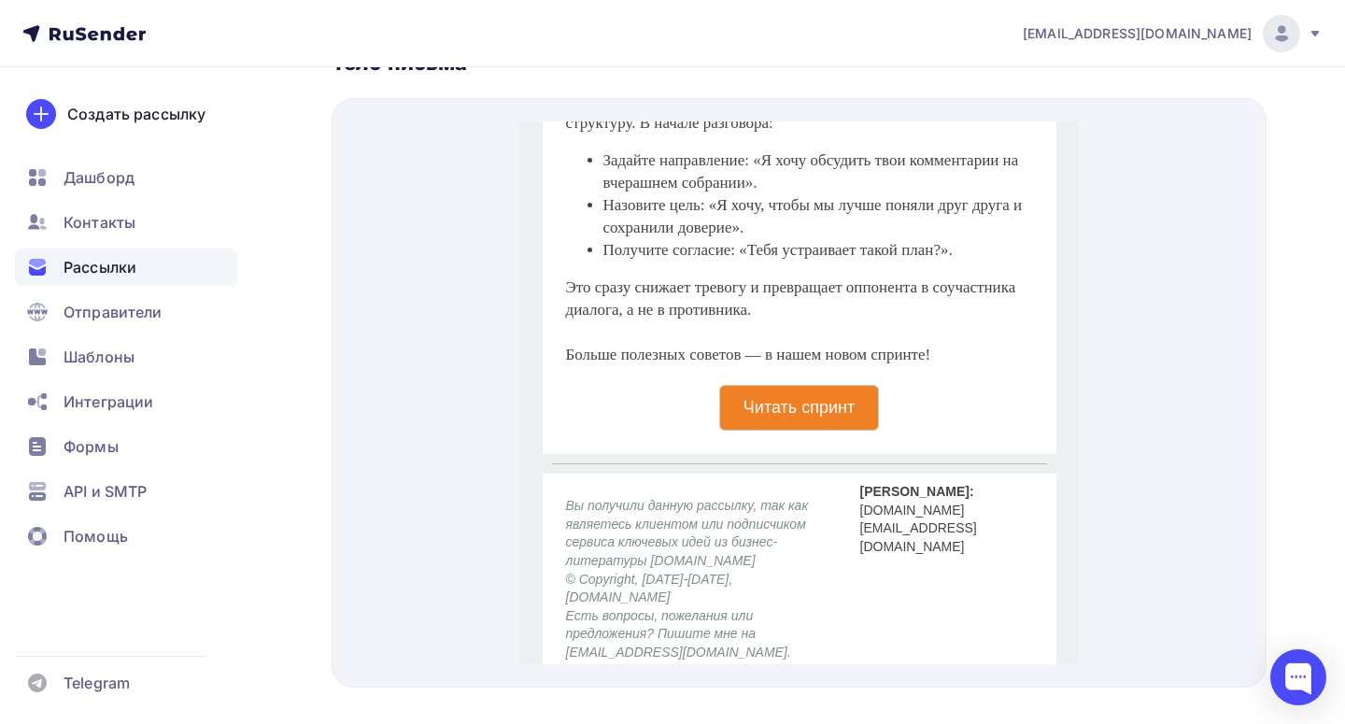
scroll to position [1336, 0]
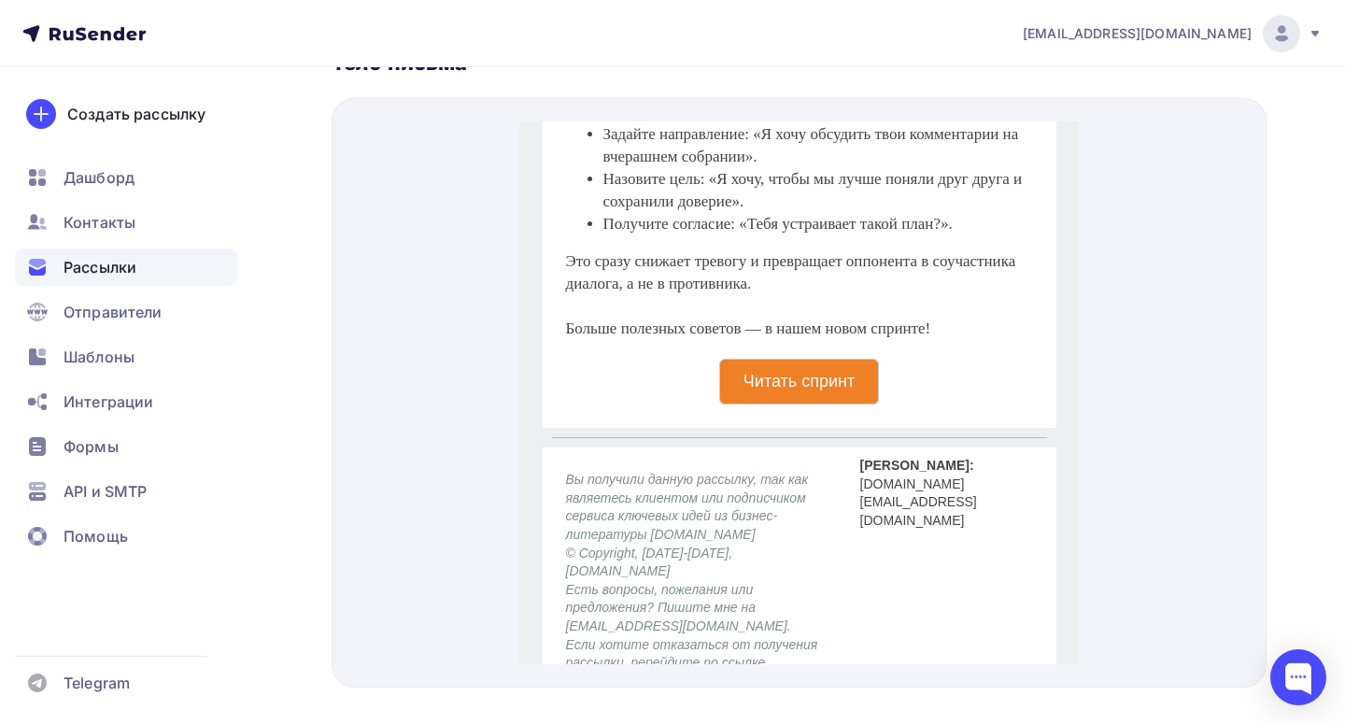
click at [773, 370] on p "Читать спринт" at bounding box center [797, 359] width 111 height 21
click at [774, 370] on p "Читать спринт" at bounding box center [797, 359] width 111 height 21
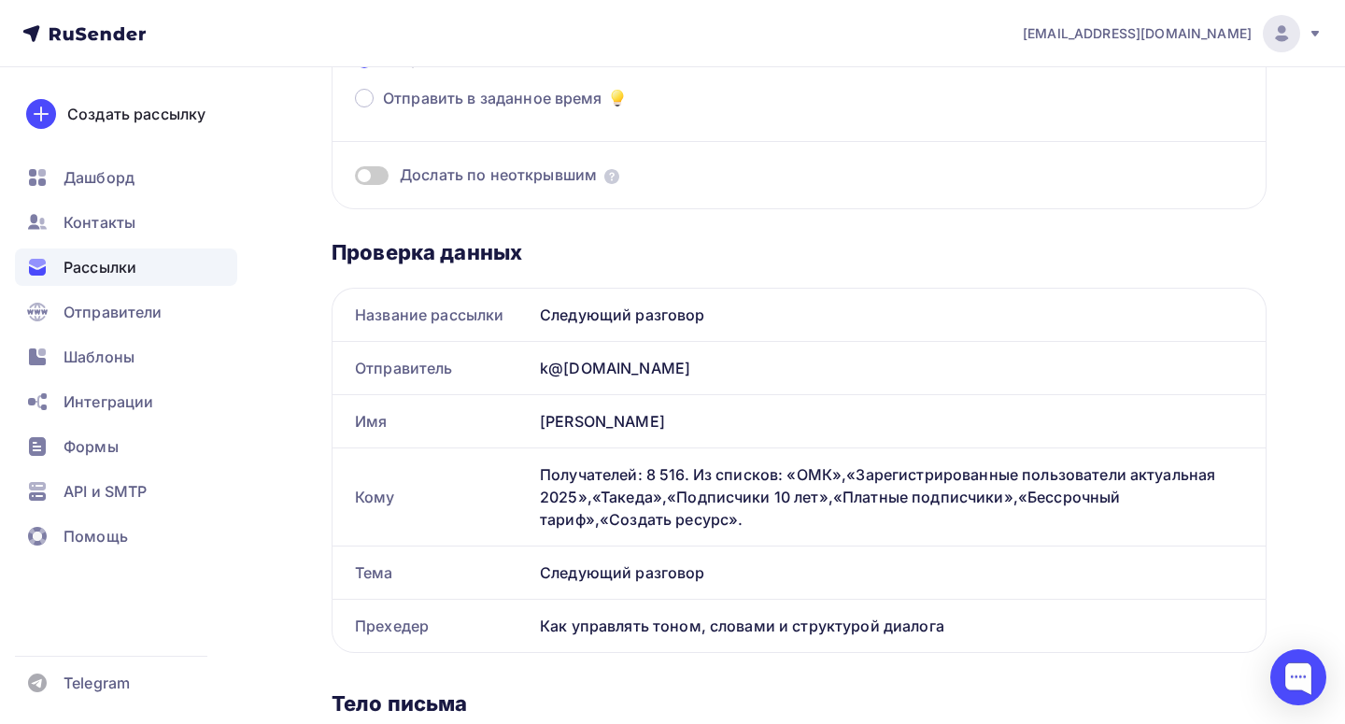
scroll to position [0, 0]
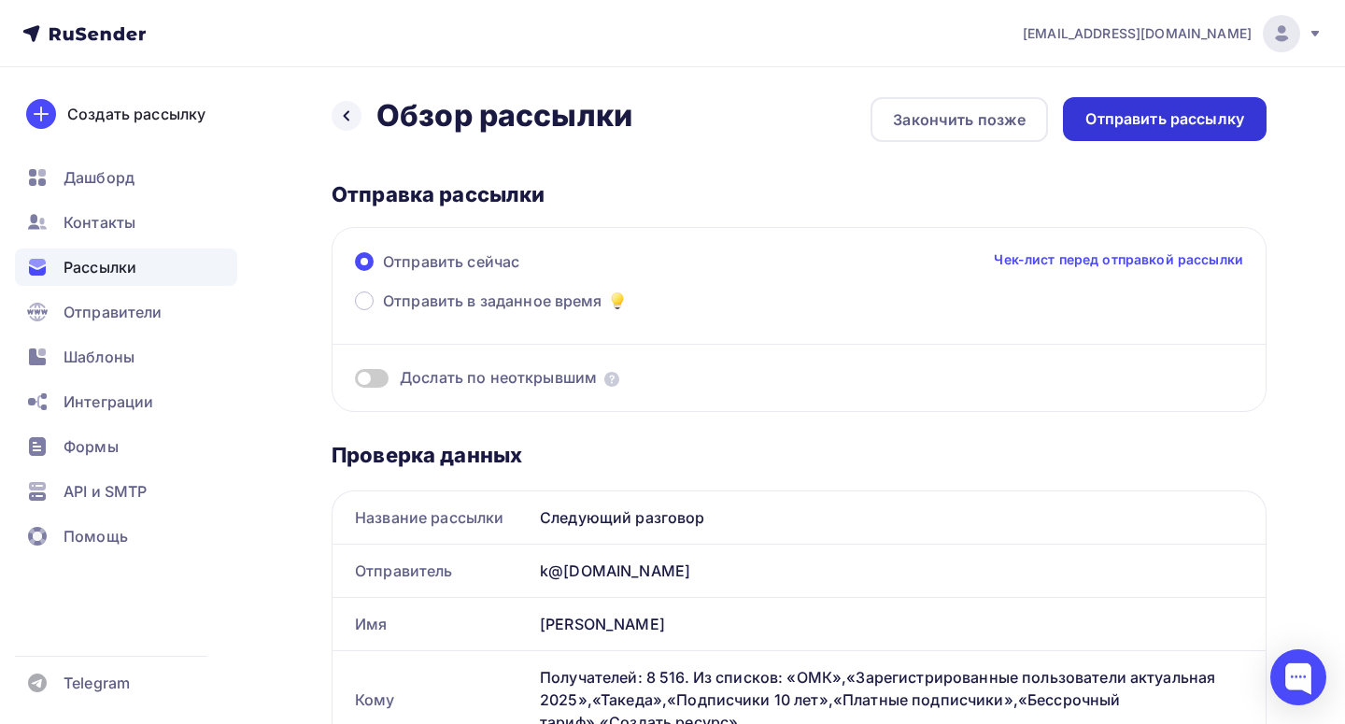
click at [1156, 117] on div "Отправить рассылку" at bounding box center [1164, 118] width 159 height 21
